Goal: Information Seeking & Learning: Learn about a topic

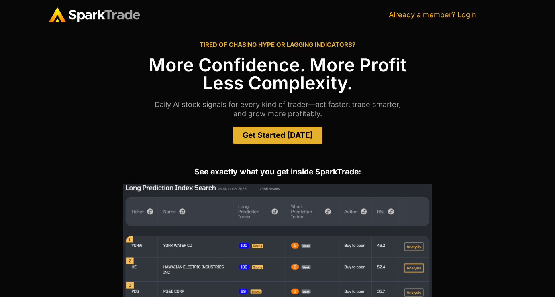
click at [466, 16] on link "Already a member? Login" at bounding box center [431, 14] width 87 height 8
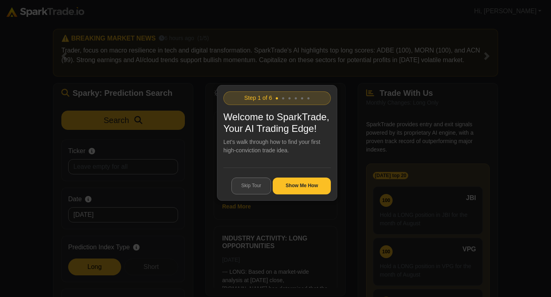
click at [252, 195] on button "Skip Tour" at bounding box center [252, 186] width 40 height 17
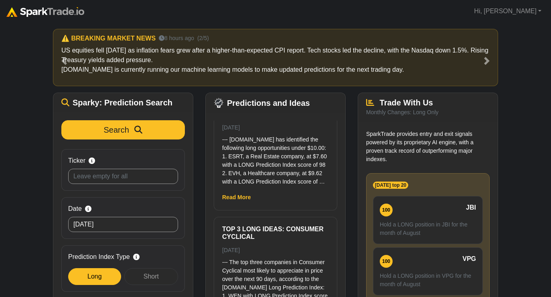
scroll to position [283, 0]
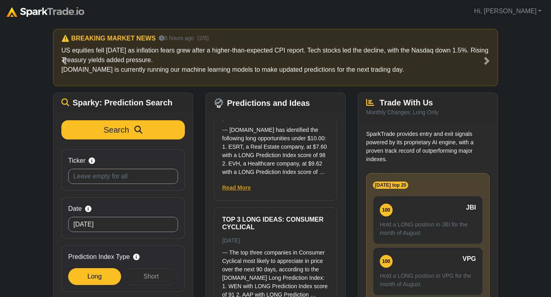
click at [241, 185] on link "Read More" at bounding box center [236, 188] width 29 height 6
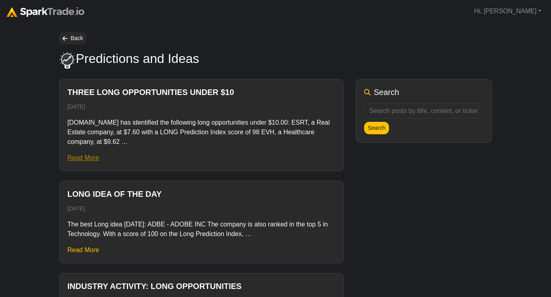
click at [89, 158] on link "Read More" at bounding box center [83, 157] width 32 height 7
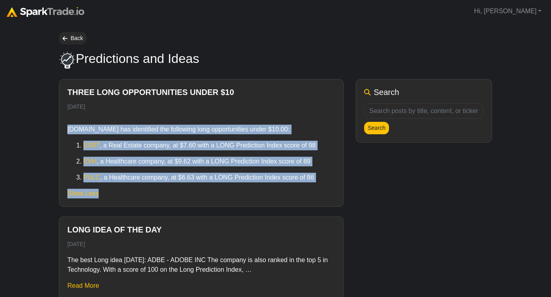
drag, startPoint x: 68, startPoint y: 130, endPoint x: 336, endPoint y: 204, distance: 277.7
click at [336, 204] on div "Three Long Opportunities Under $10 August 28, 2025 SparkTrade.io has identified…" at bounding box center [201, 142] width 284 height 127
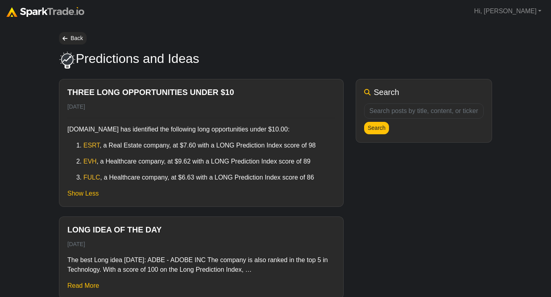
click at [329, 184] on div "SparkTrade.io has identified the following long opportunities under $10.00: ESR…" at bounding box center [201, 158] width 268 height 81
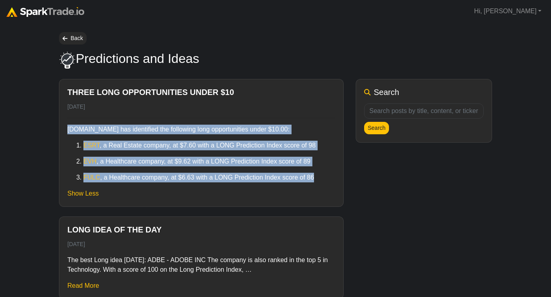
drag, startPoint x: 327, startPoint y: 179, endPoint x: 51, endPoint y: 125, distance: 282.1
copy div "SparkTrade.io has identified the following long opportunities under $10.00: ESR…"
